Goal: Task Accomplishment & Management: Use online tool/utility

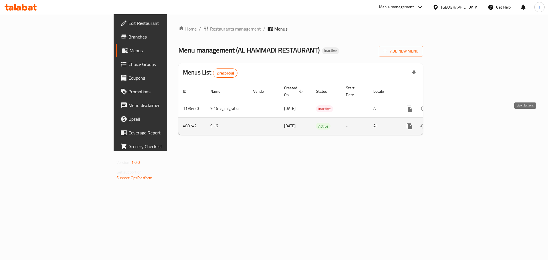
click at [457, 119] on link "enhanced table" at bounding box center [451, 126] width 14 height 14
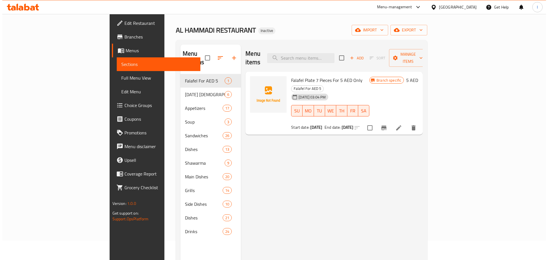
scroll to position [29, 0]
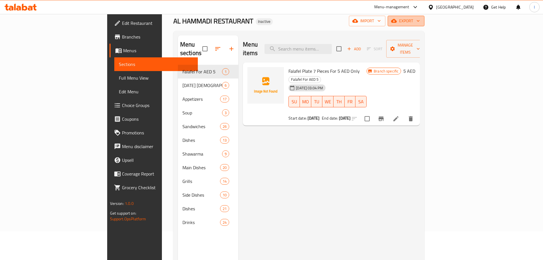
click at [420, 23] on span "export" at bounding box center [407, 20] width 28 height 7
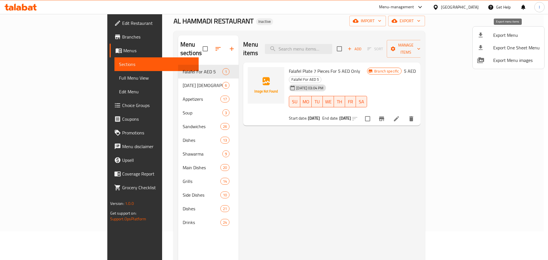
click at [512, 33] on span "Export Menu" at bounding box center [516, 35] width 46 height 7
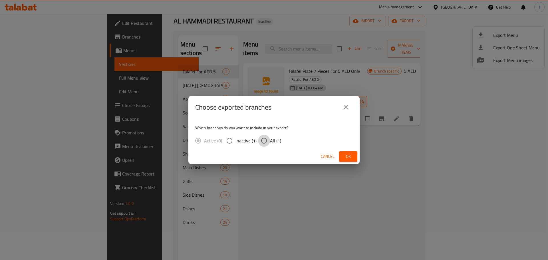
drag, startPoint x: 266, startPoint y: 140, endPoint x: 309, endPoint y: 139, distance: 42.8
click at [266, 140] on input "All (1)" at bounding box center [264, 141] width 12 height 12
radio input "true"
click at [345, 155] on span "Ok" at bounding box center [347, 156] width 9 height 7
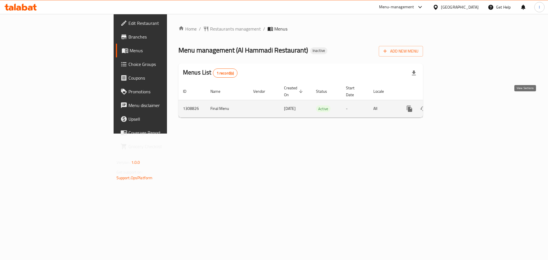
click at [457, 102] on link "enhanced table" at bounding box center [451, 109] width 14 height 14
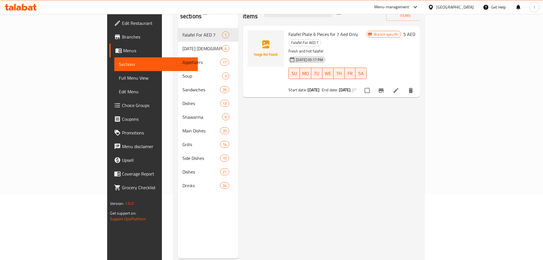
scroll to position [51, 0]
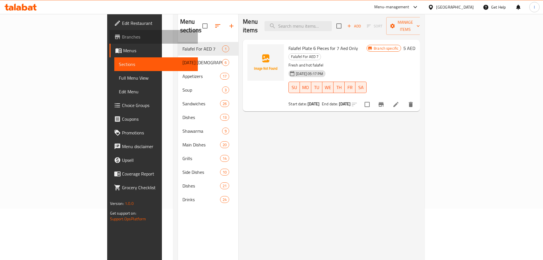
click at [110, 32] on link "Branches" at bounding box center [154, 37] width 88 height 14
